Goal: Navigation & Orientation: Find specific page/section

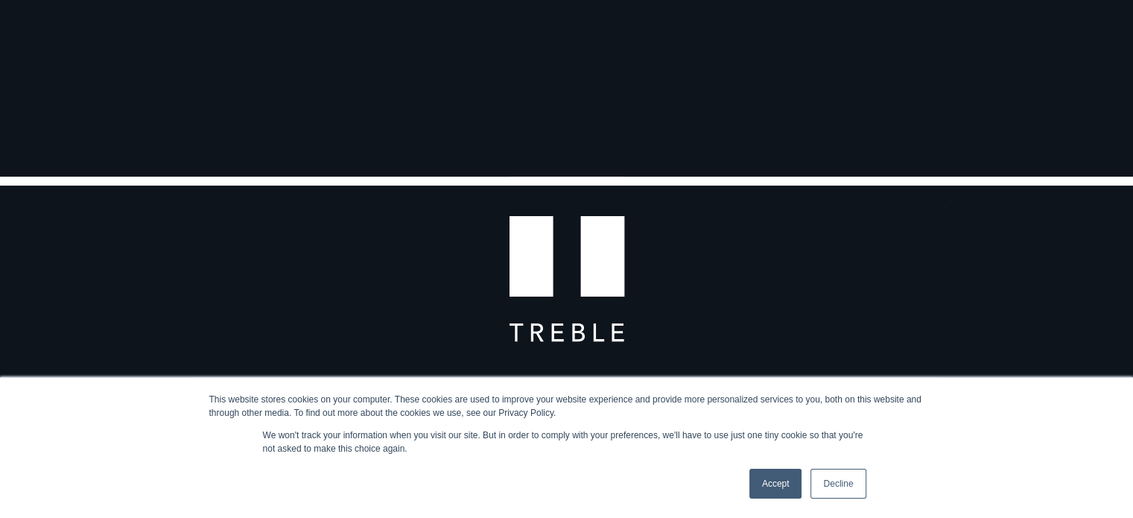
click at [752, 479] on link "Accept" at bounding box center [775, 484] width 53 height 30
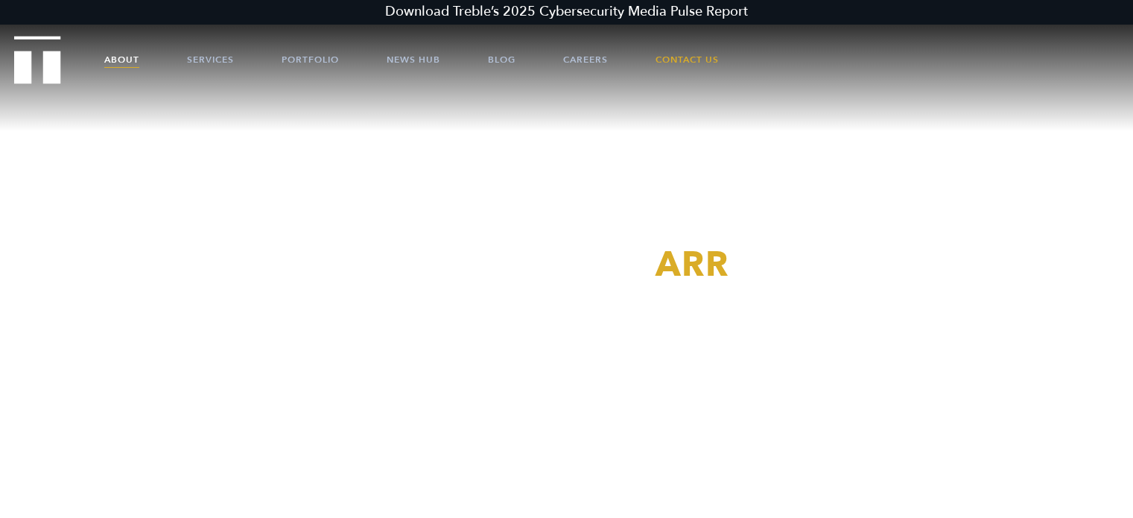
click at [110, 64] on link "About" at bounding box center [121, 59] width 35 height 45
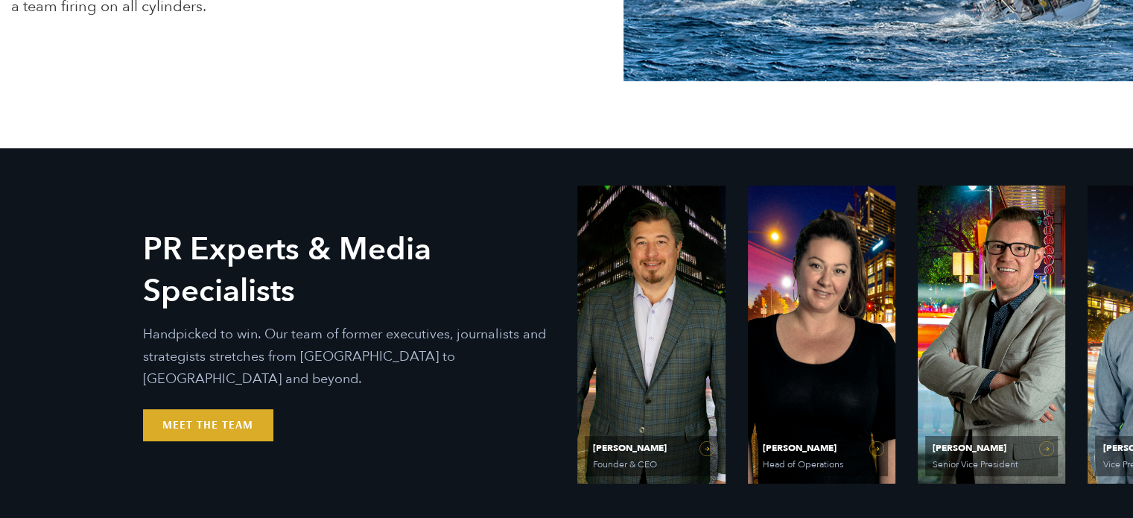
scroll to position [521, 0]
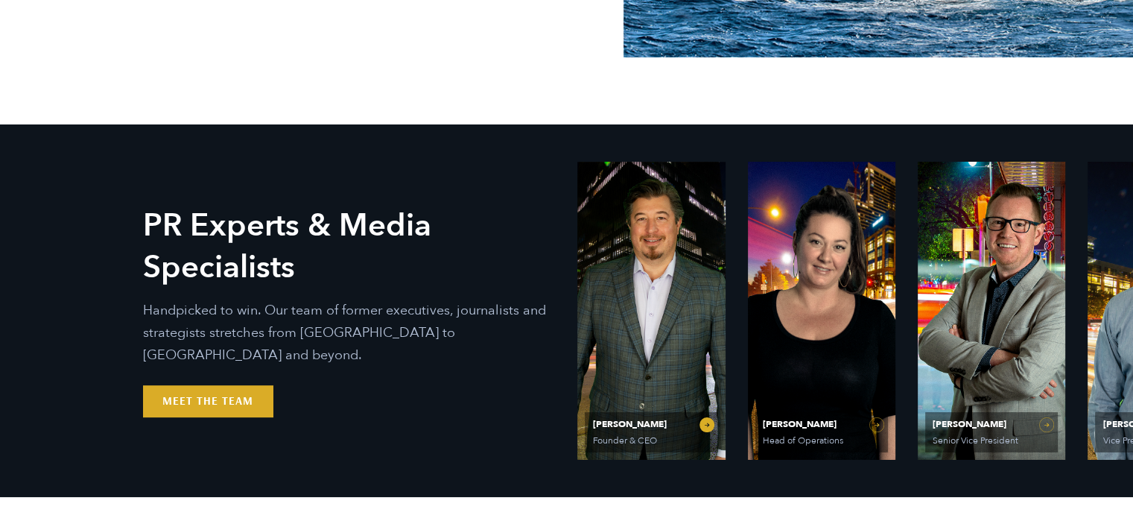
click at [625, 227] on link "Ethan Parker Founder & CEO" at bounding box center [650, 311] width 147 height 298
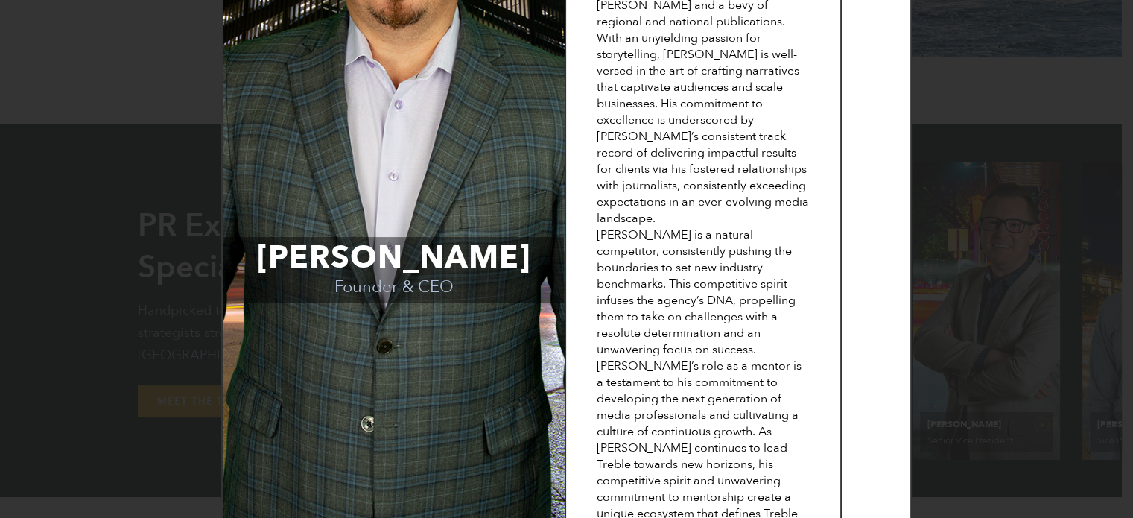
scroll to position [241, 0]
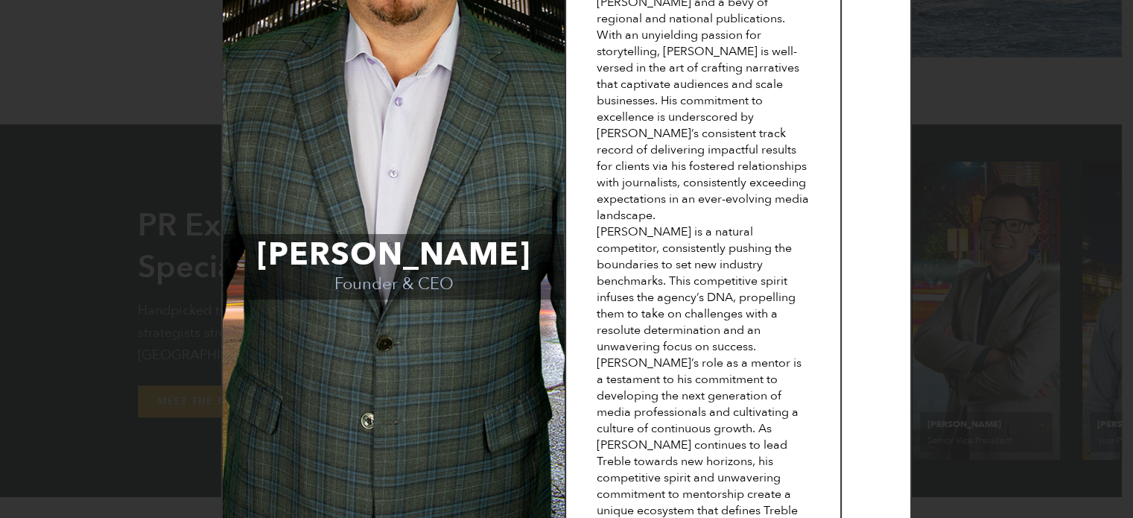
click at [72, 100] on div "Ethan Parker Founder & CEO Bio Ethan is the founding visionary force behind ind…" at bounding box center [566, 259] width 1133 height 518
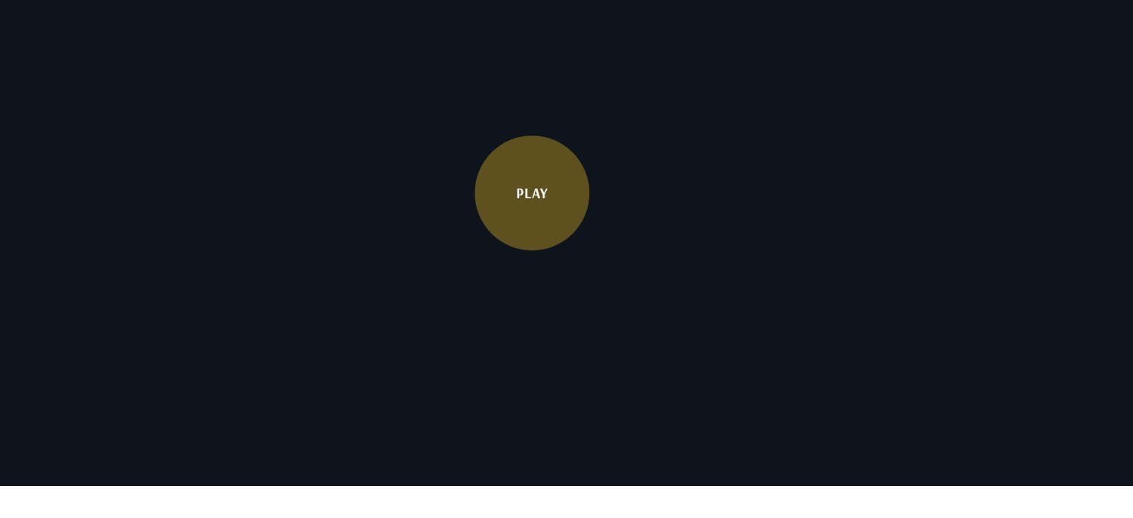
scroll to position [2681, 0]
